Goal: Find specific page/section: Find specific page/section

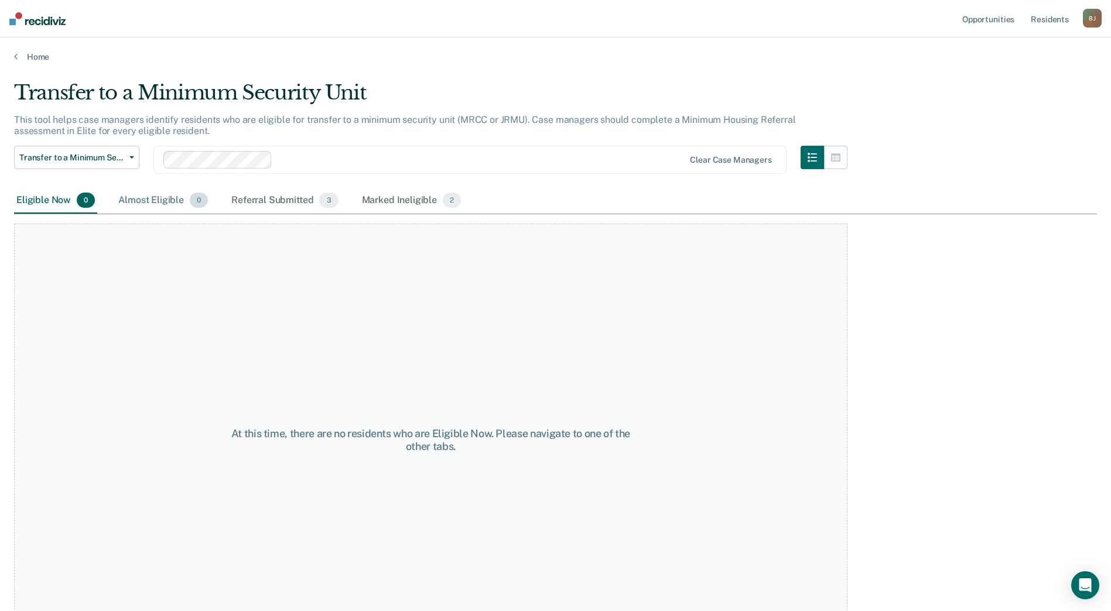
click at [152, 197] on div "Almost Eligible 0" at bounding box center [163, 201] width 94 height 26
click at [273, 208] on div "Referral Submitted 3" at bounding box center [284, 201] width 111 height 26
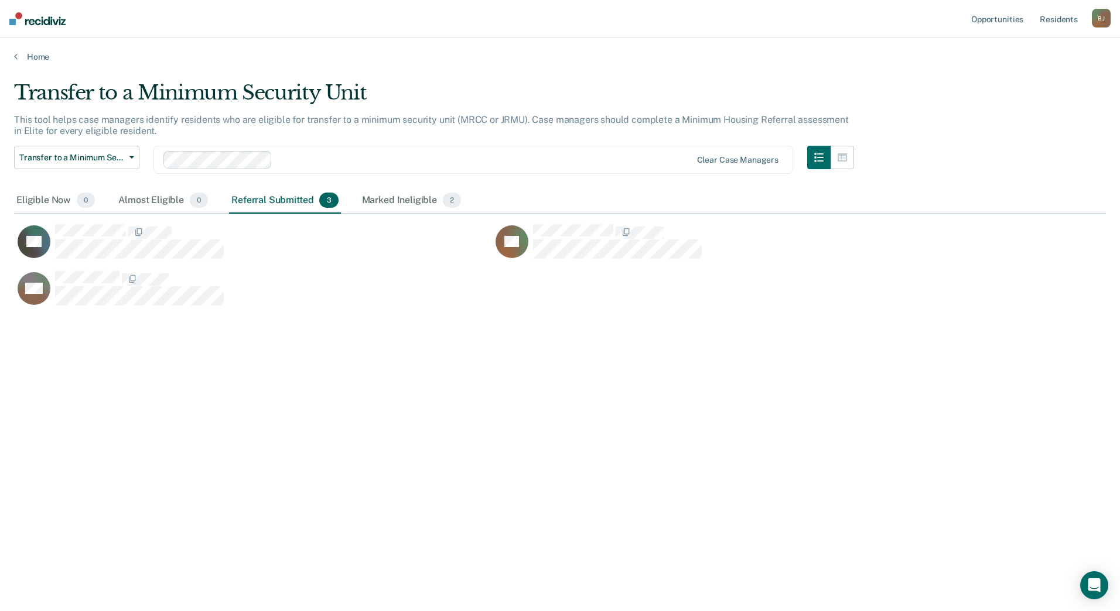
scroll to position [434, 1083]
click at [387, 201] on div "Marked Ineligible 2" at bounding box center [412, 201] width 104 height 26
